Goal: Task Accomplishment & Management: Use online tool/utility

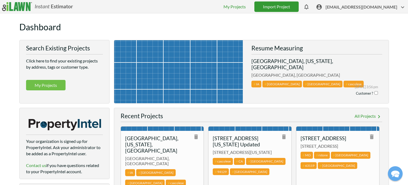
click at [294, 7] on link "Import Project" at bounding box center [276, 6] width 44 height 10
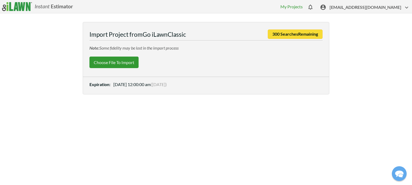
click at [98, 62] on label "Choose File to Import" at bounding box center [113, 63] width 49 height 12
click at [0, 0] on input "Choose File to Import" at bounding box center [0, 0] width 0 height 0
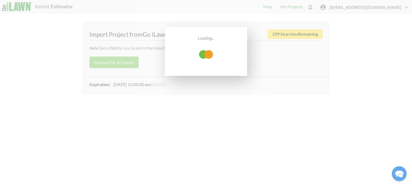
select select "low"
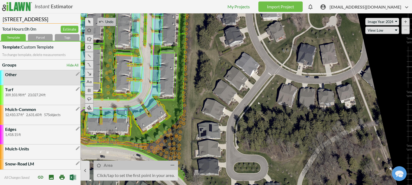
drag, startPoint x: 58, startPoint y: 19, endPoint x: -18, endPoint y: 18, distance: 75.7
click at [0, 18] on html "Instant Estimator  [EMAIL_ADDRESS][DOMAIN_NAME] My Projects Import Project The…" at bounding box center [206, 92] width 412 height 185
paste input "The Pinehurst at [PERSON_NAME][GEOGRAPHIC_DATA]-[PERSON_NAME][GEOGRAPHIC_DATA]"
type input "The Pinehurst at [PERSON_NAME][GEOGRAPHIC_DATA]-[PERSON_NAME][GEOGRAPHIC_DATA]"
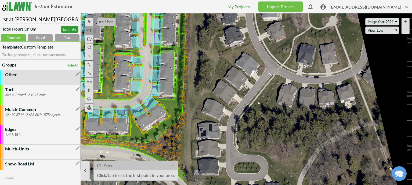
scroll to position [0, 0]
click at [63, 37] on div "Tags" at bounding box center [67, 37] width 25 height 7
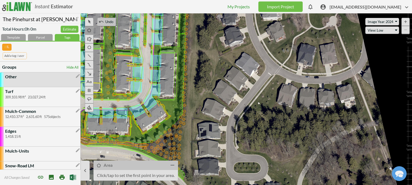
click at [14, 56] on input "text" at bounding box center [15, 55] width 24 height 7
type input "The Pinehurst"
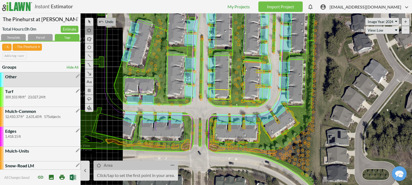
drag, startPoint x: 218, startPoint y: 92, endPoint x: 348, endPoint y: 100, distance: 130.2
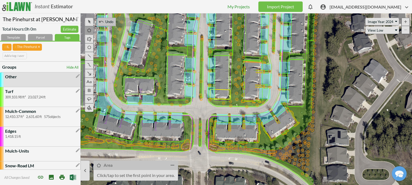
click at [355, 6] on span "[EMAIL_ADDRESS][DOMAIN_NAME]" at bounding box center [370, 8] width 80 height 8
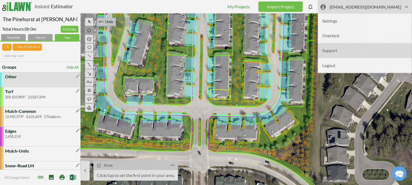
click at [354, 51] on li "Support" at bounding box center [365, 50] width 94 height 15
